Goal: Find specific page/section: Find specific page/section

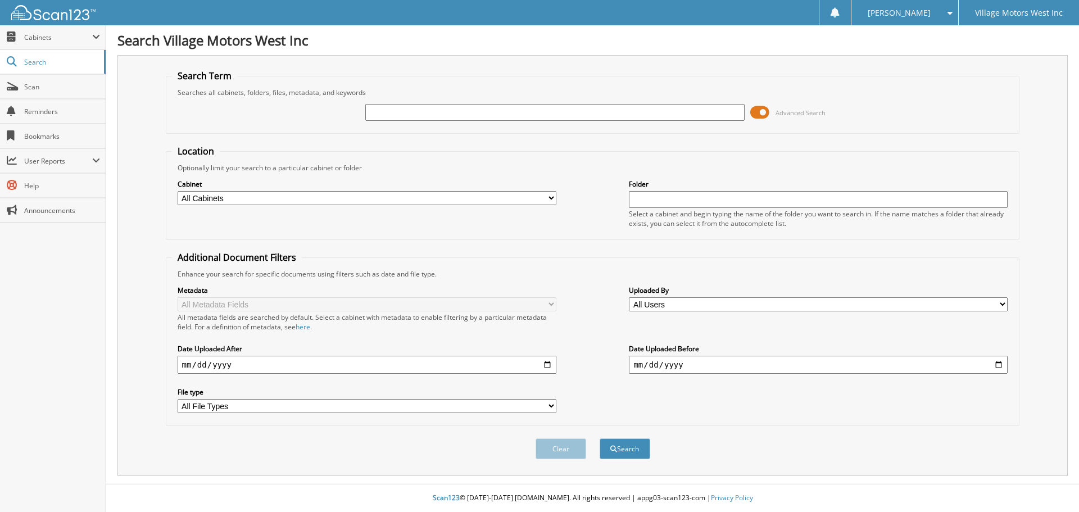
click at [382, 109] on input "text" at bounding box center [554, 112] width 379 height 17
type input "113811"
click at [600, 438] on button "Search" at bounding box center [625, 448] width 51 height 21
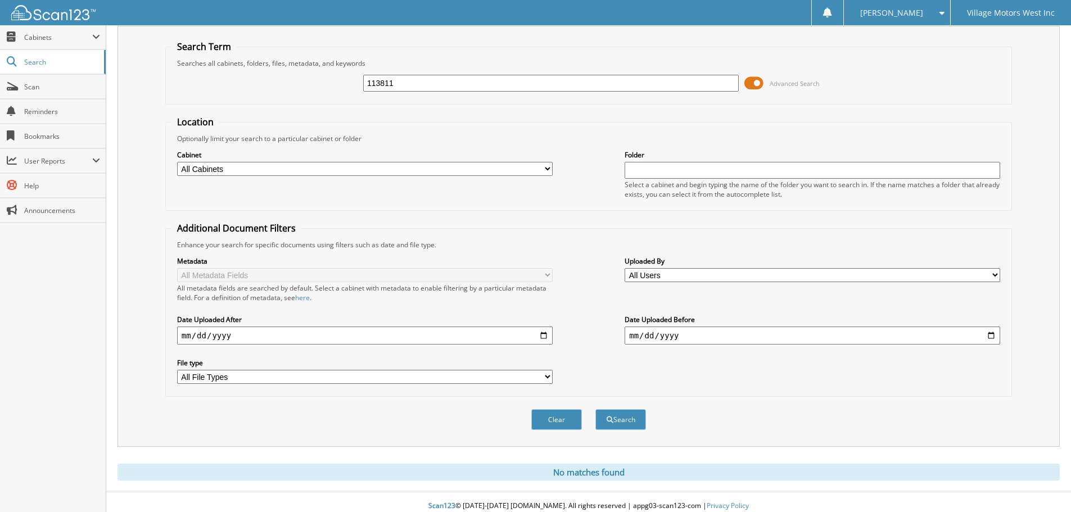
scroll to position [38, 0]
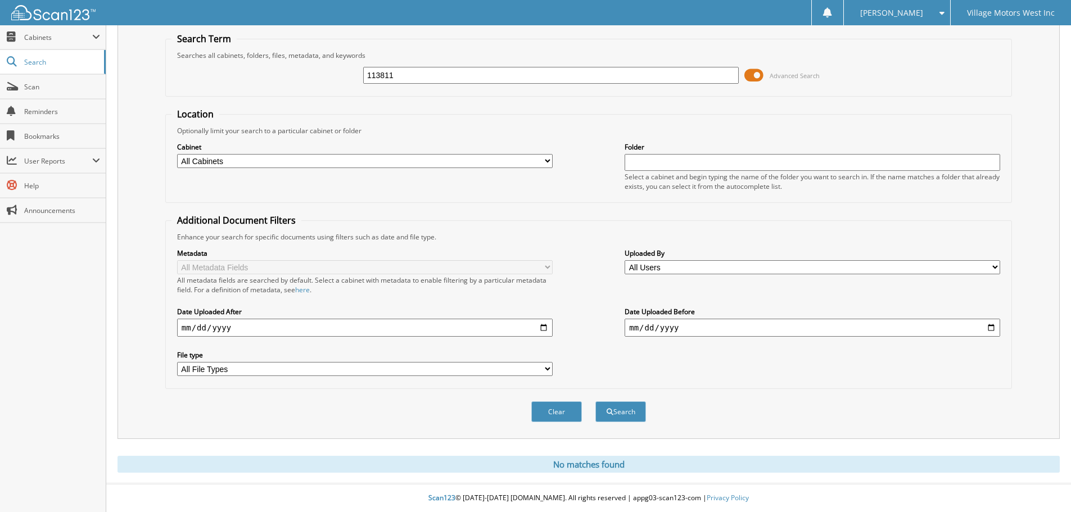
click at [400, 78] on input "113811" at bounding box center [551, 75] width 376 height 17
type input "1"
type input "113811"
click at [628, 409] on button "Search" at bounding box center [620, 411] width 51 height 21
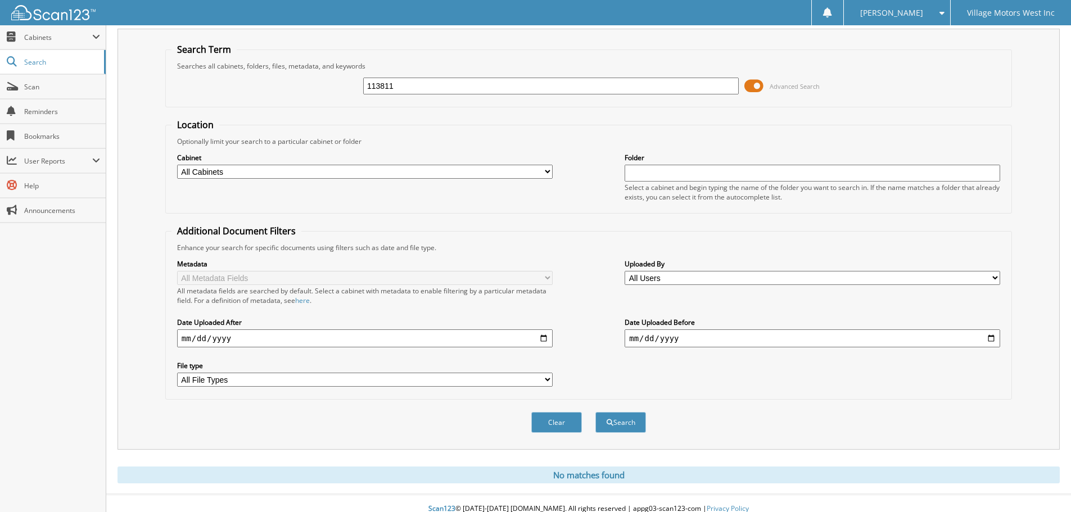
scroll to position [38, 0]
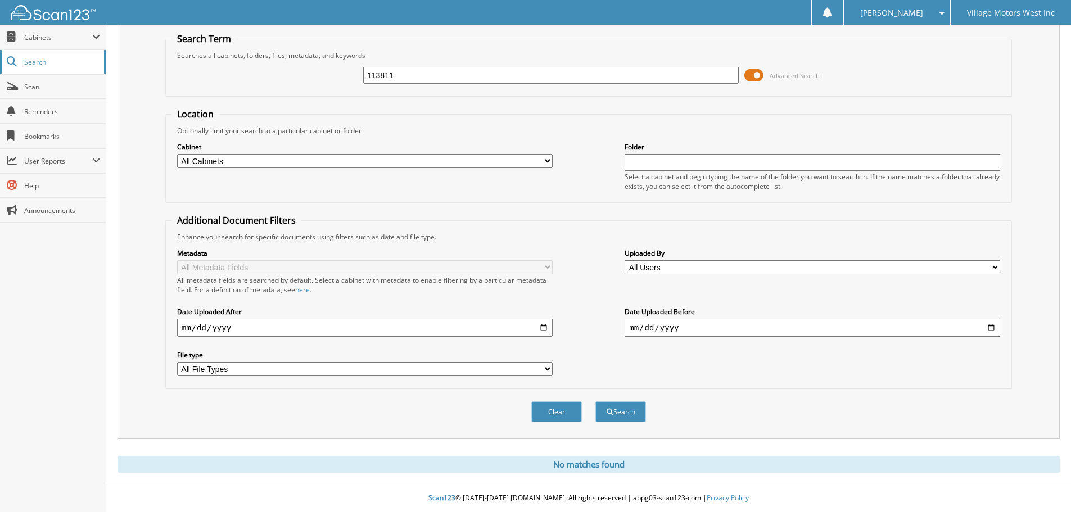
click at [51, 61] on span "Search" at bounding box center [61, 62] width 74 height 10
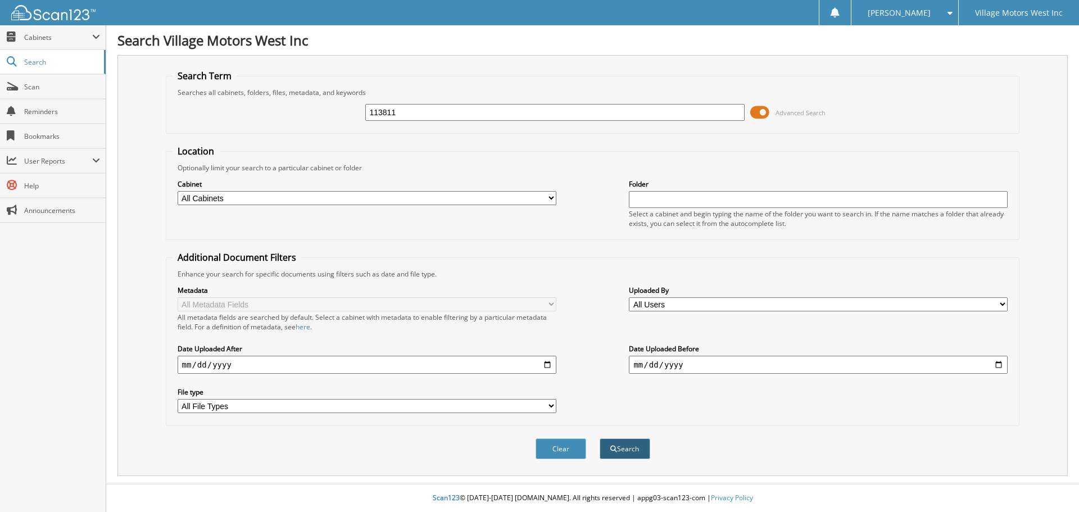
type input "113811"
click at [630, 447] on button "Search" at bounding box center [625, 448] width 51 height 21
